Goal: Task Accomplishment & Management: Manage account settings

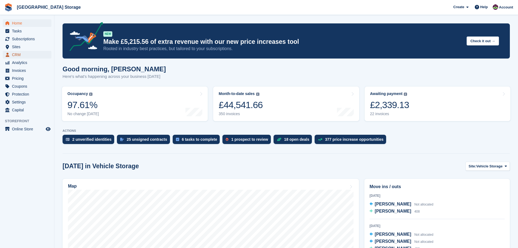
click at [14, 55] on span "CRM" at bounding box center [28, 55] width 33 height 8
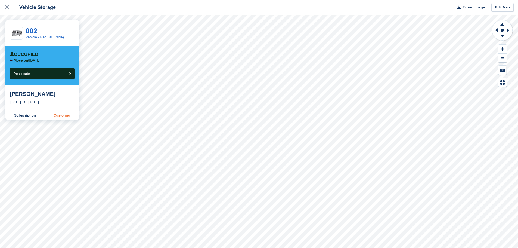
click at [64, 114] on link "Customer" at bounding box center [62, 115] width 34 height 9
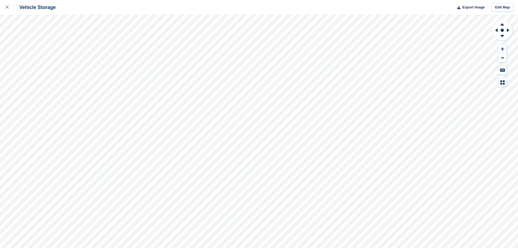
click at [231, 0] on html "Vehicle Storage Export Image Edit Map" at bounding box center [259, 124] width 518 height 248
click at [330, 247] on html "Vehicle Storage Export Image Edit Map" at bounding box center [259, 124] width 518 height 248
click at [241, 247] on html "Vehicle Storage Export Image Edit Map" at bounding box center [259, 124] width 518 height 248
click at [324, 247] on html "Vehicle Storage Export Image Edit Map" at bounding box center [259, 124] width 518 height 248
click at [243, 0] on html "Vehicle Storage Export Image Edit Map" at bounding box center [259, 124] width 518 height 248
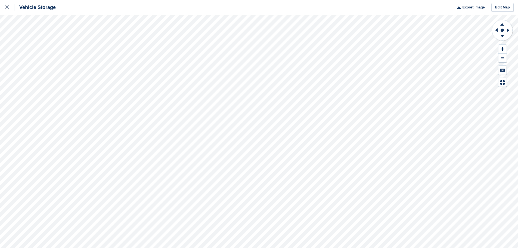
click at [271, 11] on div "Vehicle Storage Export Image Edit Map" at bounding box center [259, 124] width 518 height 248
click at [262, 0] on html "Vehicle Storage Export Image Edit Map" at bounding box center [259, 124] width 518 height 248
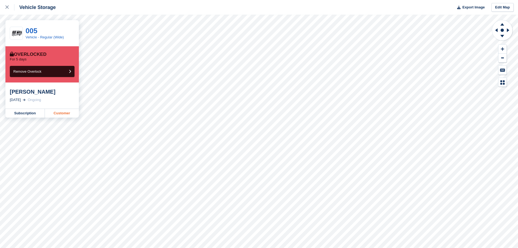
click at [60, 112] on link "Customer" at bounding box center [62, 113] width 34 height 9
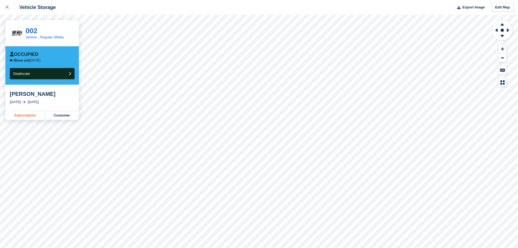
click at [25, 114] on link "Subscription" at bounding box center [24, 115] width 39 height 9
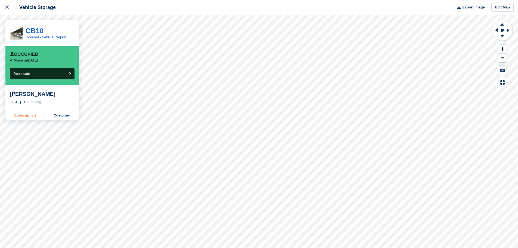
click at [31, 115] on link "Subscription" at bounding box center [24, 115] width 39 height 9
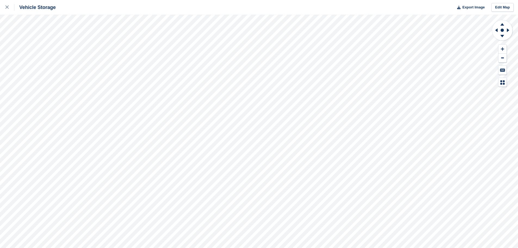
click at [259, 4] on div "Vehicle Storage Export Image Edit Map" at bounding box center [259, 124] width 518 height 248
click at [380, 0] on html "Vehicle Storage Export Image Edit Map" at bounding box center [259, 124] width 518 height 248
click at [467, 247] on html "Vehicle Storage Export Image Edit Map" at bounding box center [259, 124] width 518 height 248
click at [411, 247] on html "Vehicle Storage Export Image Edit Map" at bounding box center [259, 124] width 518 height 248
click at [479, 247] on html "Vehicle Storage Export Image Edit Map" at bounding box center [259, 124] width 518 height 248
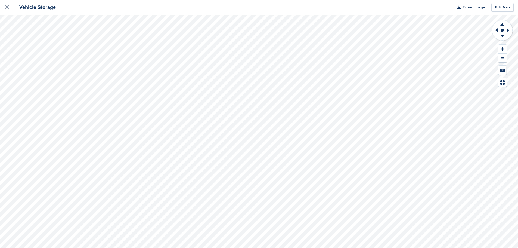
click at [435, 247] on html "Vehicle Storage Export Image Edit Map" at bounding box center [259, 124] width 518 height 248
click at [256, 0] on html "Vehicle Storage Export Image Edit Map" at bounding box center [259, 124] width 518 height 248
click at [301, 0] on html "Vehicle Storage Export Image Edit Map" at bounding box center [259, 124] width 518 height 248
click at [271, 0] on html "Vehicle Storage Export Image Edit Map" at bounding box center [259, 124] width 518 height 248
click at [357, 247] on html "Vehicle Storage Export Image Edit Map" at bounding box center [259, 124] width 518 height 248
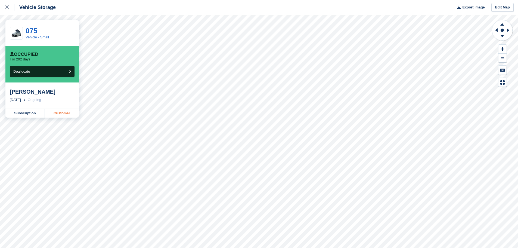
click at [59, 115] on link "Customer" at bounding box center [62, 113] width 34 height 9
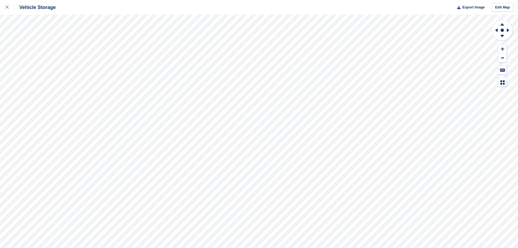
click at [285, 0] on html "Vehicle Storage Export Image Edit Map" at bounding box center [259, 124] width 518 height 248
click at [313, 0] on html "Vehicle Storage Export Image Edit Map" at bounding box center [259, 124] width 518 height 248
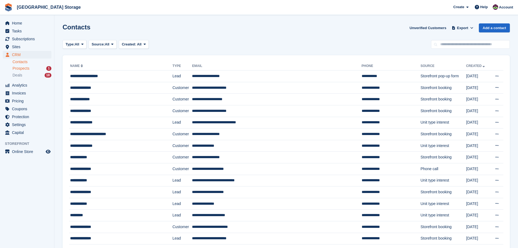
click at [32, 68] on div "Prospects 1" at bounding box center [31, 68] width 39 height 5
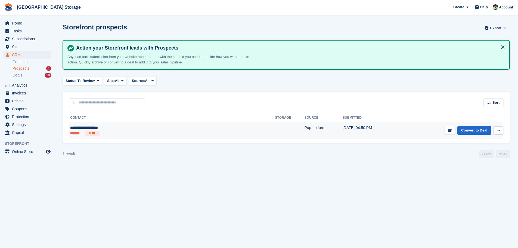
click at [103, 127] on div "**********" at bounding box center [126, 128] width 112 height 6
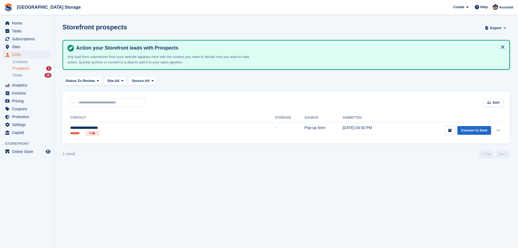
click at [25, 68] on span "Prospects" at bounding box center [20, 68] width 17 height 5
click at [21, 77] on span "Deals" at bounding box center [17, 75] width 10 height 5
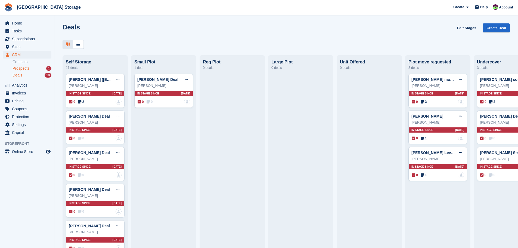
click at [21, 68] on span "Prospects" at bounding box center [20, 68] width 17 height 5
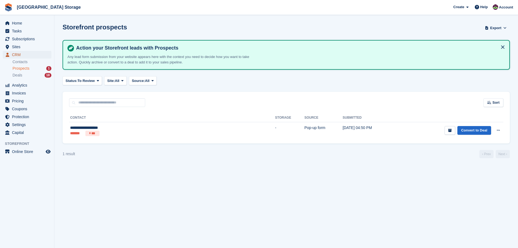
click at [23, 54] on span "CRM" at bounding box center [28, 55] width 33 height 8
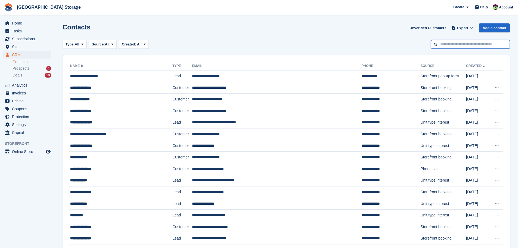
click at [489, 43] on input "text" at bounding box center [470, 44] width 79 height 9
type input "*****"
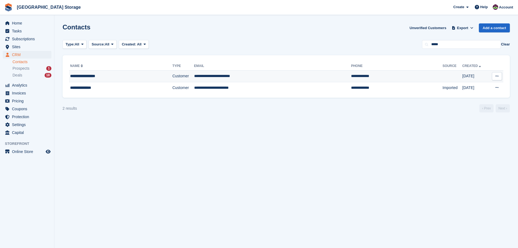
click at [117, 76] on div "**********" at bounding box center [109, 76] width 78 height 6
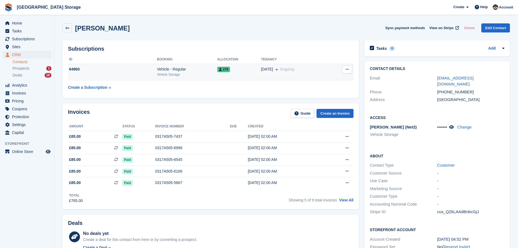
click at [201, 69] on div "Vehicle - Regular" at bounding box center [187, 69] width 60 height 6
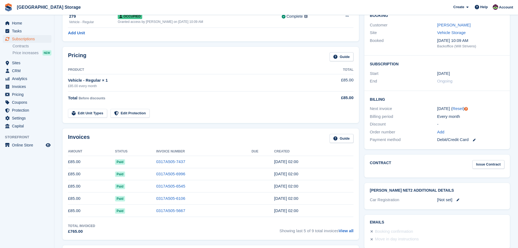
scroll to position [190, 0]
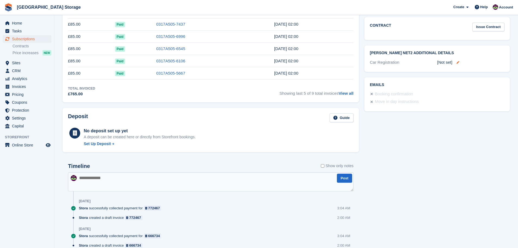
click at [459, 62] on icon at bounding box center [457, 62] width 3 height 3
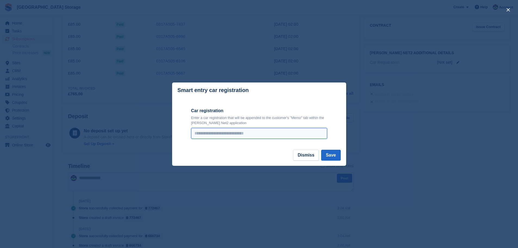
click at [222, 132] on input "Car registration" at bounding box center [259, 133] width 136 height 11
click at [217, 133] on input "Car registration" at bounding box center [259, 133] width 136 height 11
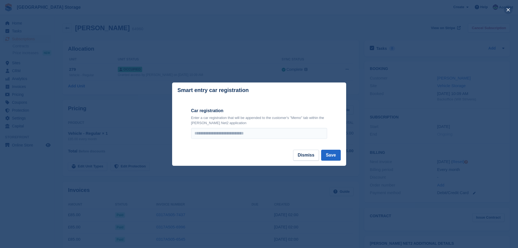
click at [506, 11] on button "close" at bounding box center [507, 9] width 9 height 9
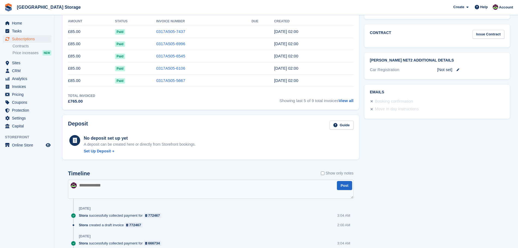
scroll to position [190, 0]
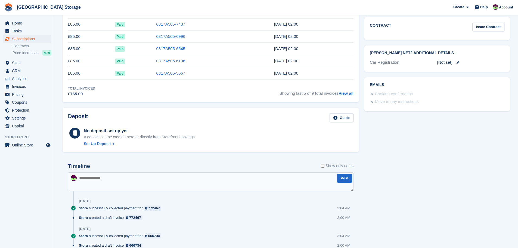
drag, startPoint x: 389, startPoint y: 63, endPoint x: 433, endPoint y: 61, distance: 44.1
click at [388, 63] on div "Car Registration" at bounding box center [403, 62] width 67 height 6
click at [458, 62] on icon at bounding box center [457, 62] width 3 height 3
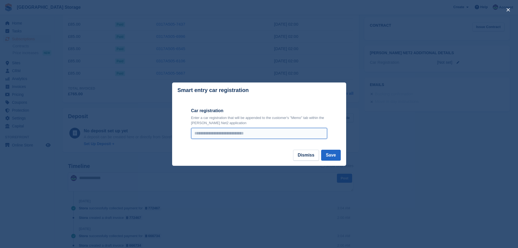
click at [207, 132] on input "Car registration" at bounding box center [259, 133] width 136 height 11
type input "**********"
click at [334, 155] on button "Save" at bounding box center [330, 154] width 19 height 11
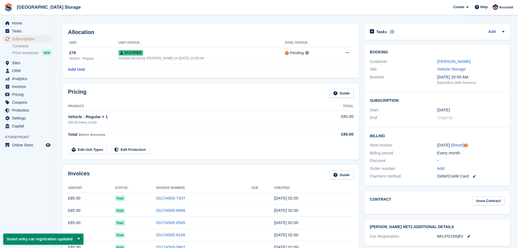
scroll to position [0, 0]
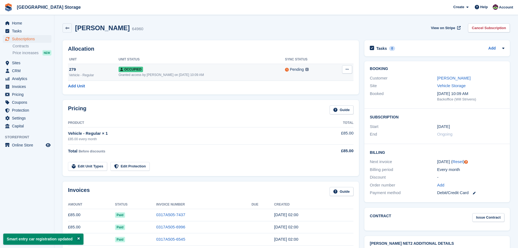
click at [212, 71] on div "Occupied" at bounding box center [201, 69] width 166 height 6
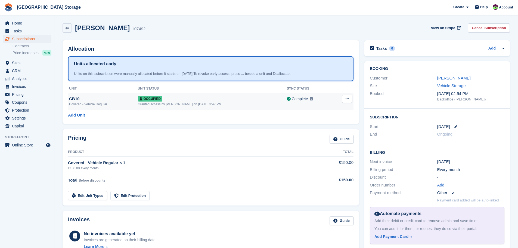
click at [211, 100] on div "Occupied" at bounding box center [212, 99] width 149 height 6
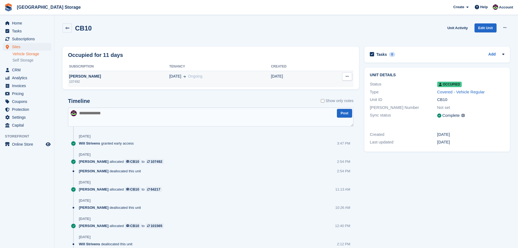
click at [144, 78] on div "[PERSON_NAME]" at bounding box center [118, 76] width 101 height 6
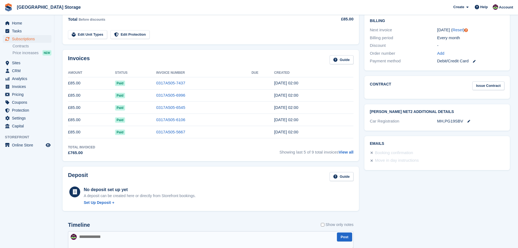
scroll to position [136, 0]
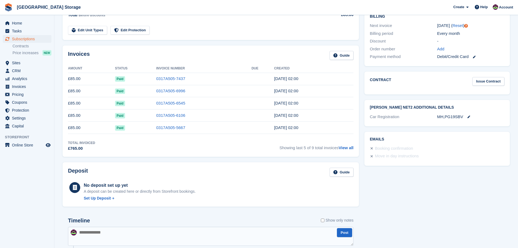
click at [494, 82] on link "Issue Contract" at bounding box center [488, 81] width 32 height 9
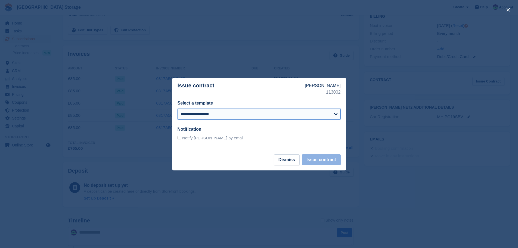
click at [334, 113] on select "**********" at bounding box center [258, 113] width 163 height 11
select select "***"
click at [177, 108] on select "**********" at bounding box center [258, 113] width 163 height 11
click at [328, 160] on button "Issue contract" at bounding box center [321, 159] width 39 height 11
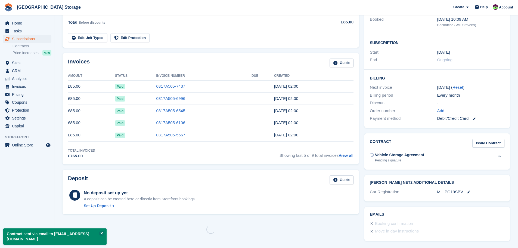
scroll to position [0, 0]
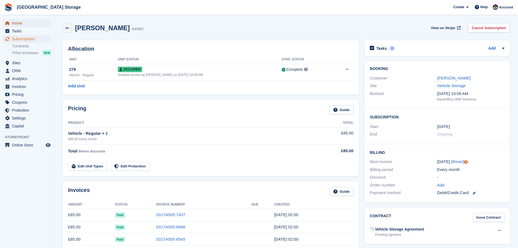
click at [24, 24] on span "Home" at bounding box center [28, 23] width 33 height 8
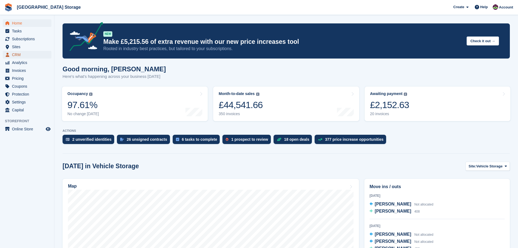
click at [24, 54] on span "CRM" at bounding box center [28, 55] width 33 height 8
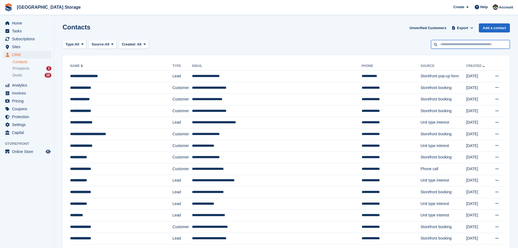
click at [489, 43] on input "text" at bounding box center [470, 44] width 79 height 9
type input "*******"
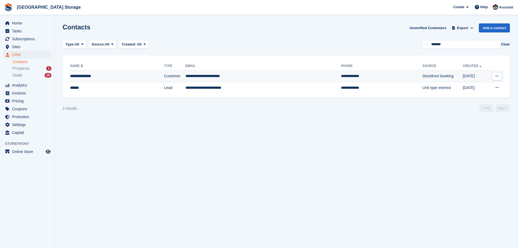
click at [119, 77] on div "**********" at bounding box center [106, 76] width 72 height 6
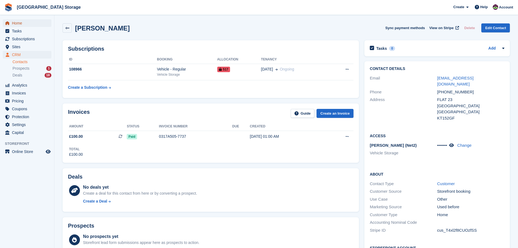
click at [18, 22] on span "Home" at bounding box center [28, 23] width 33 height 8
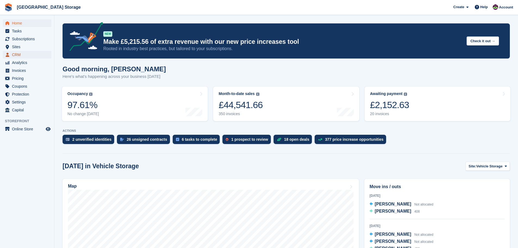
click at [26, 54] on span "CRM" at bounding box center [28, 55] width 33 height 8
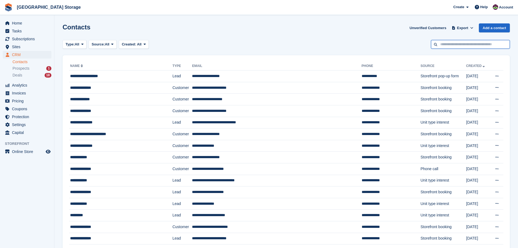
click at [472, 45] on input "text" at bounding box center [470, 44] width 79 height 9
type input "*****"
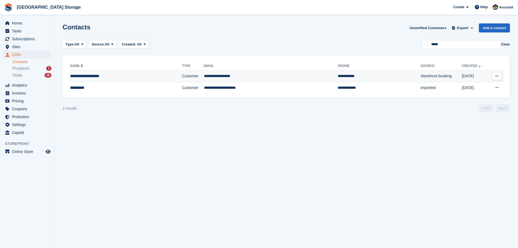
click at [118, 75] on div "**********" at bounding box center [112, 76] width 84 height 6
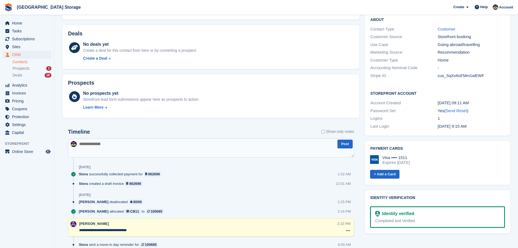
scroll to position [272, 0]
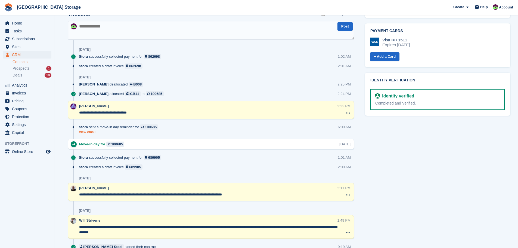
click at [88, 132] on link "View email" at bounding box center [120, 132] width 82 height 5
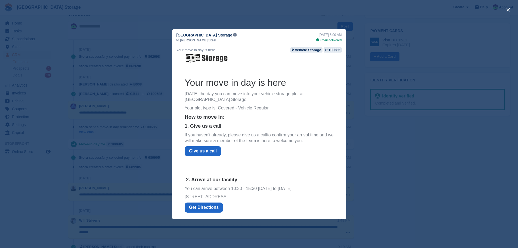
scroll to position [0, 0]
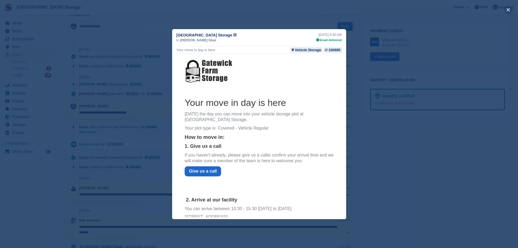
click at [508, 10] on button "close" at bounding box center [507, 9] width 9 height 9
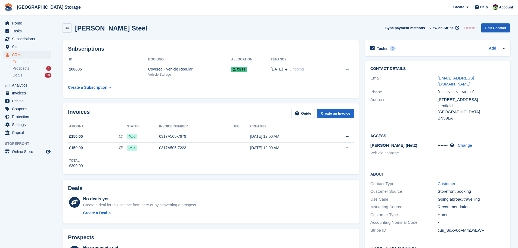
click at [504, 29] on link "Edit Contact" at bounding box center [495, 27] width 29 height 9
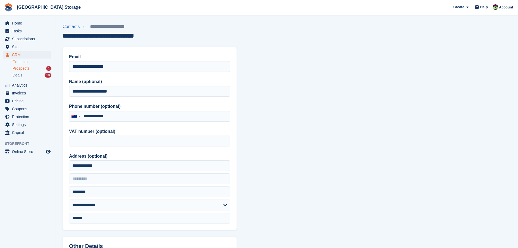
click at [36, 69] on div "Prospects 1" at bounding box center [31, 68] width 39 height 5
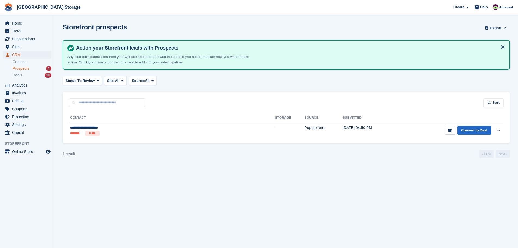
click at [21, 52] on span "CRM" at bounding box center [28, 55] width 33 height 8
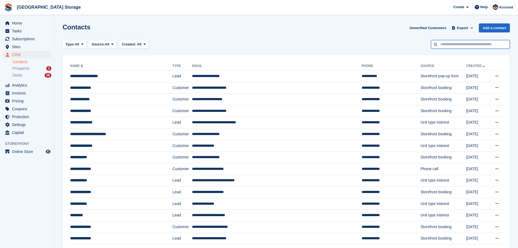
click at [474, 46] on input "text" at bounding box center [470, 44] width 79 height 9
type input "******"
drag, startPoint x: 36, startPoint y: 54, endPoint x: 49, endPoint y: 55, distance: 12.5
click at [36, 54] on span "CRM" at bounding box center [28, 55] width 33 height 8
drag, startPoint x: 474, startPoint y: 45, endPoint x: 466, endPoint y: 46, distance: 8.0
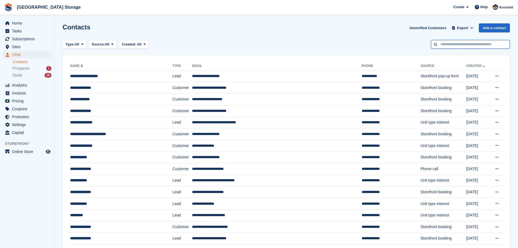
click at [475, 46] on input "text" at bounding box center [470, 44] width 79 height 9
type input "*****"
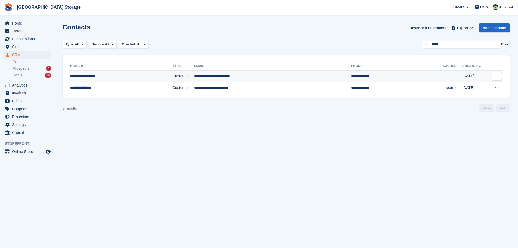
click at [172, 75] on td "Customer" at bounding box center [183, 76] width 22 height 12
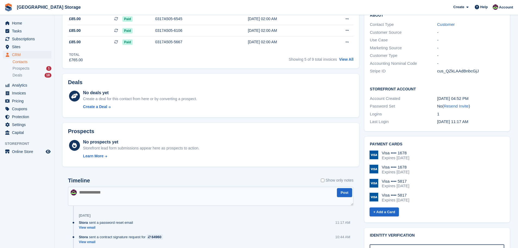
scroll to position [163, 0]
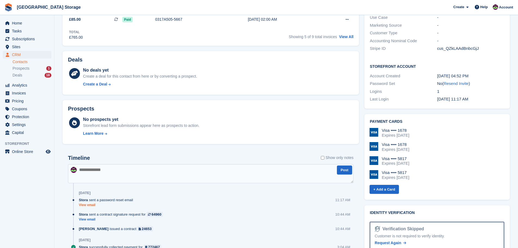
click at [93, 205] on link "View email" at bounding box center [107, 204] width 57 height 5
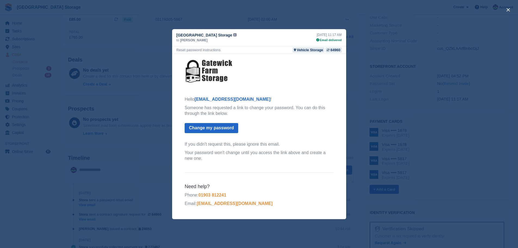
scroll to position [0, 0]
click at [508, 10] on button "close" at bounding box center [507, 9] width 9 height 9
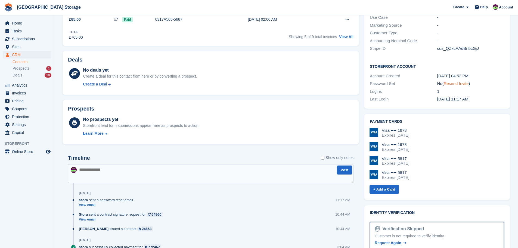
scroll to position [117, 0]
